Goal: Navigation & Orientation: Find specific page/section

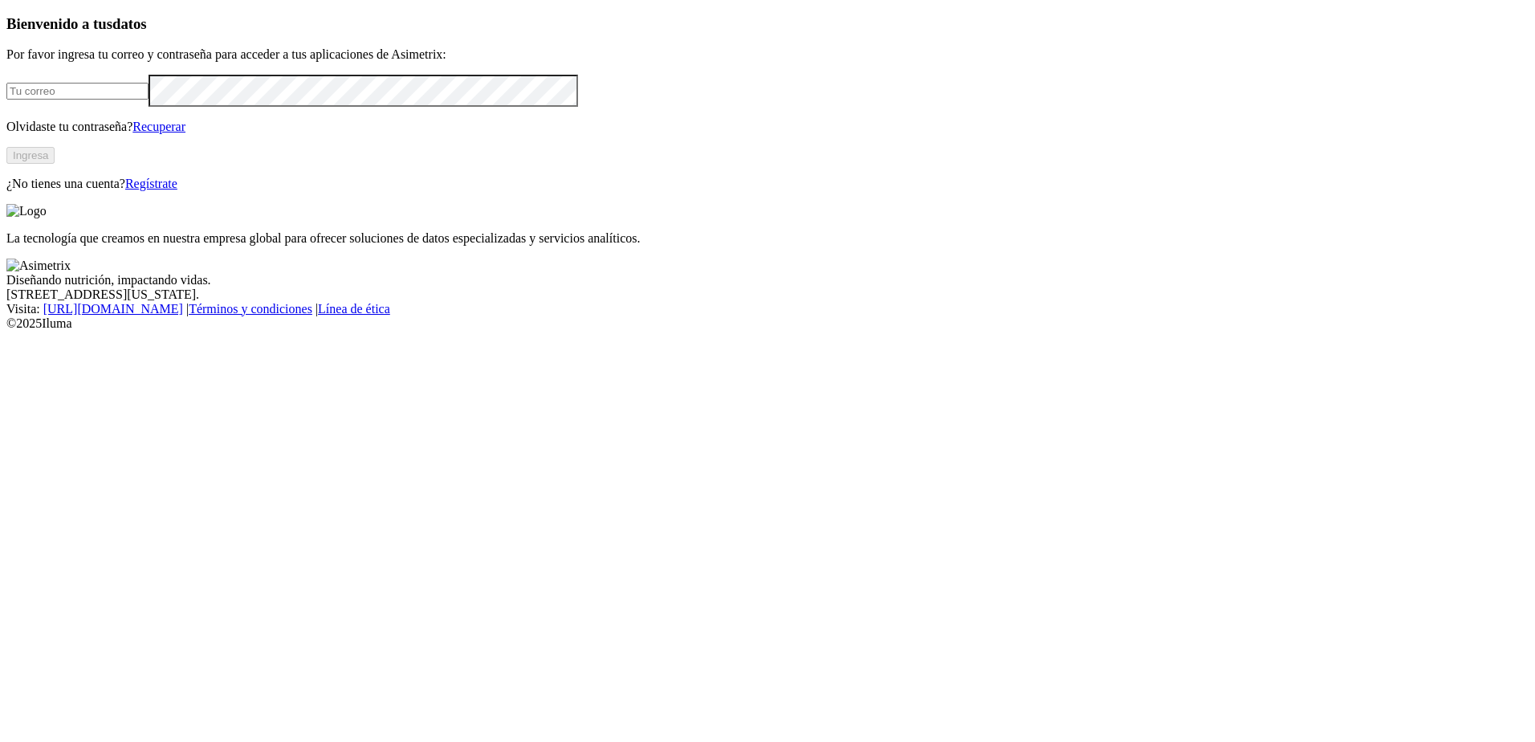
type input "[EMAIL_ADDRESS][DOMAIN_NAME]"
click at [55, 164] on button "Ingresa" at bounding box center [30, 155] width 48 height 17
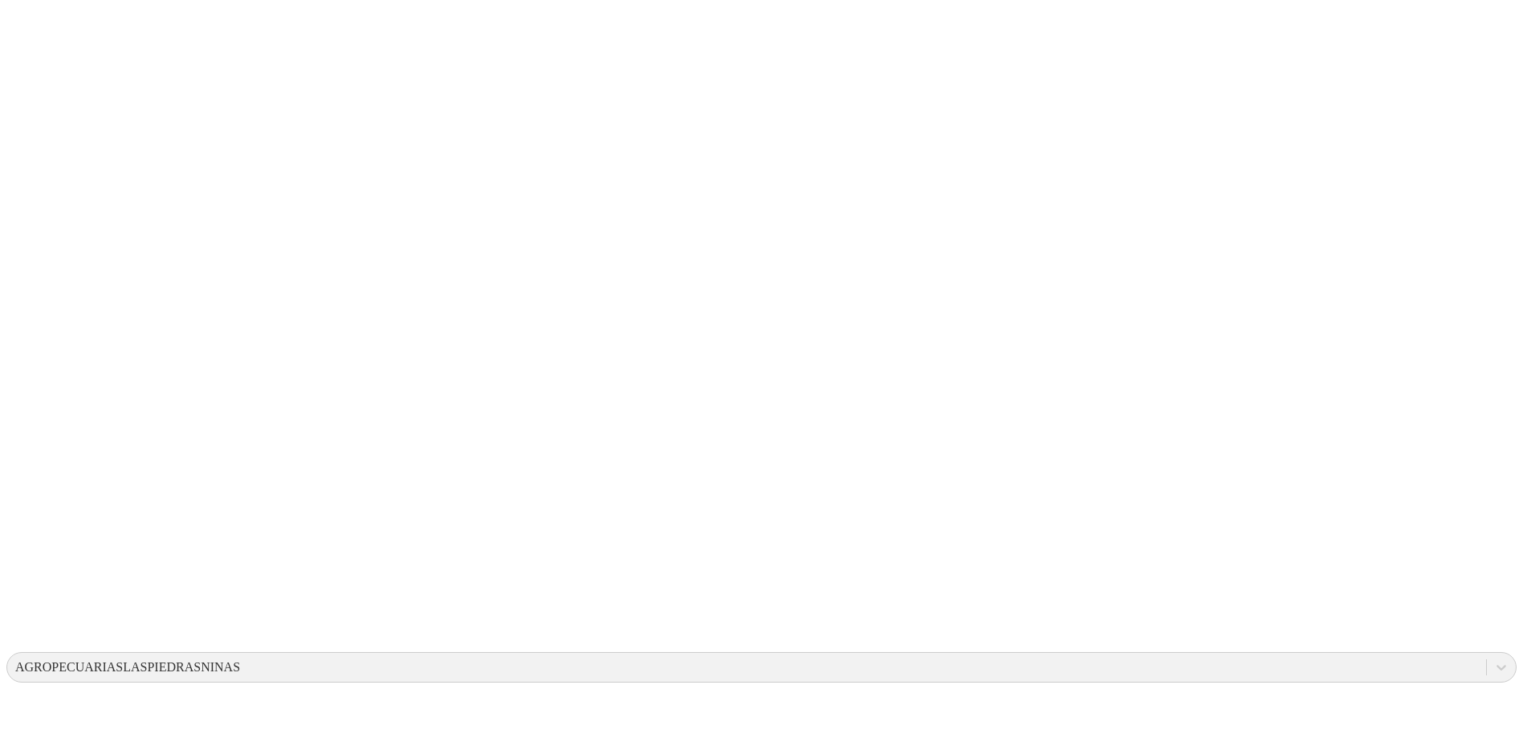
drag, startPoint x: 920, startPoint y: 204, endPoint x: 1023, endPoint y: 290, distance: 133.9
drag, startPoint x: 1023, startPoint y: 290, endPoint x: 1012, endPoint y: 289, distance: 10.5
click at [31, 303] on icon at bounding box center [31, 328] width 50 height 50
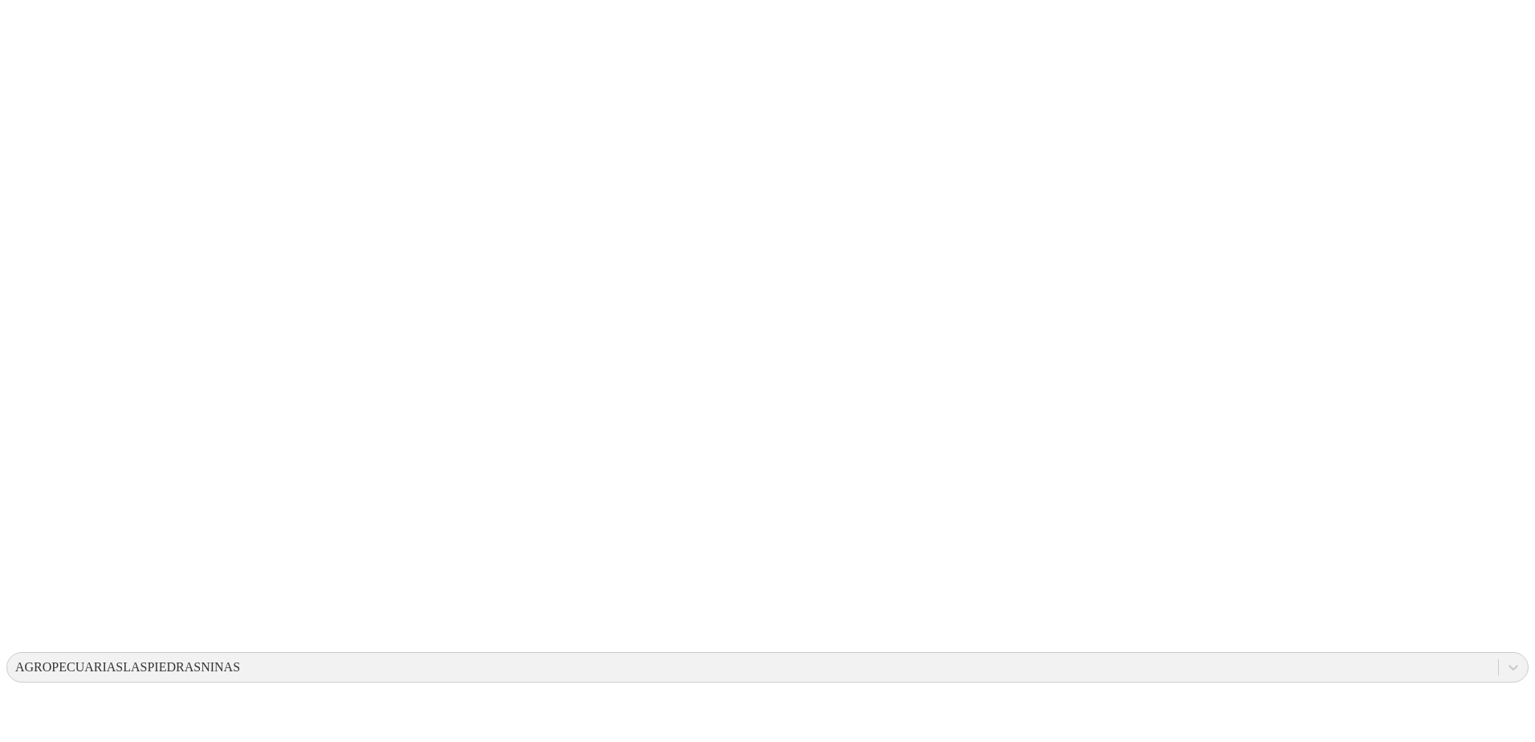
click at [42, 22] on icon at bounding box center [31, 327] width 50 height 642
